Goal: Navigation & Orientation: Find specific page/section

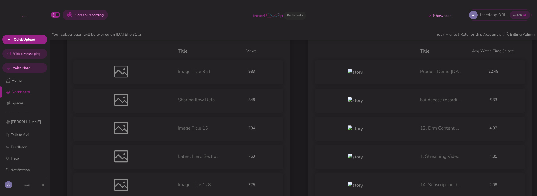
scroll to position [97, 0]
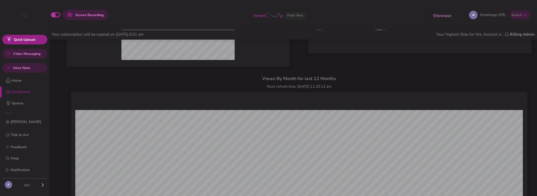
scroll to position [516, 0]
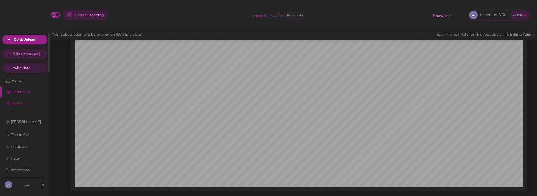
click at [18, 104] on p "Spaces" at bounding box center [29, 103] width 35 height 6
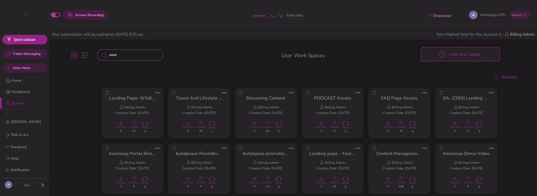
click at [222, 108] on div "Travel And Lifestyle (Use case) Billing Admin Creation Date : 28 Dec 2023 Showc…" at bounding box center [199, 115] width 62 height 54
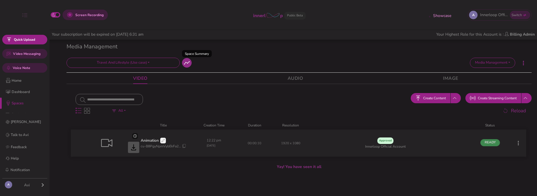
click at [189, 61] on icon at bounding box center [187, 63] width 6 height 6
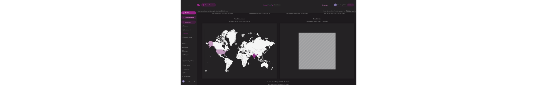
scroll to position [236, 0]
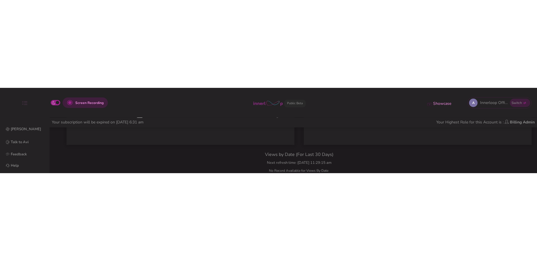
scroll to position [236, 0]
